Goal: Task Accomplishment & Management: Manage account settings

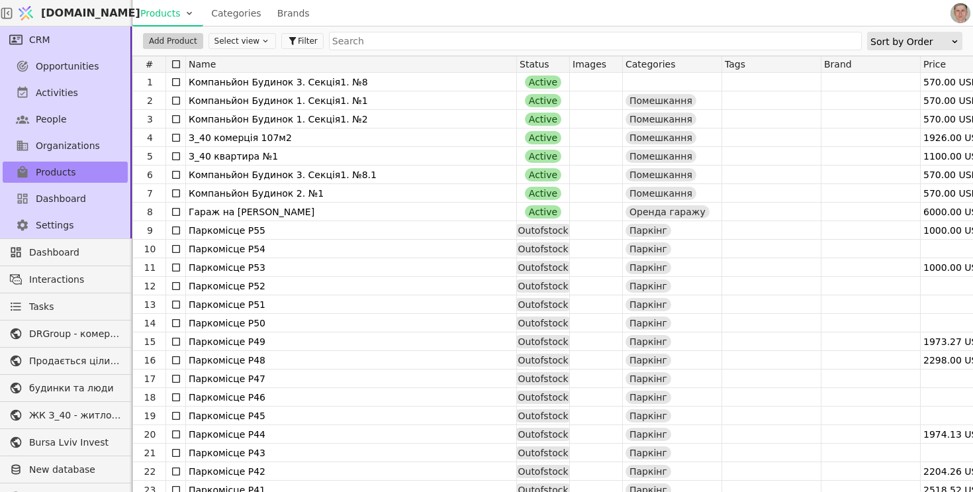
scroll to position [37, 0]
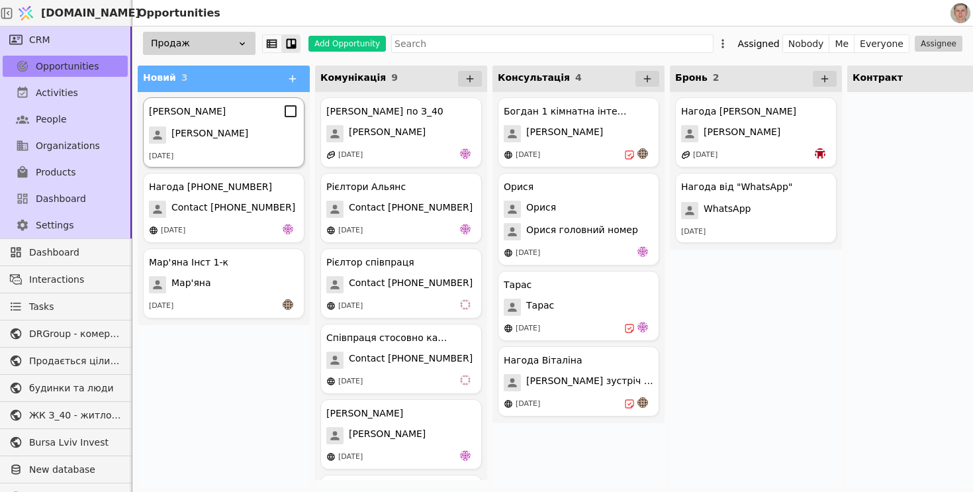
click at [229, 132] on div "[PERSON_NAME]" at bounding box center [224, 134] width 150 height 17
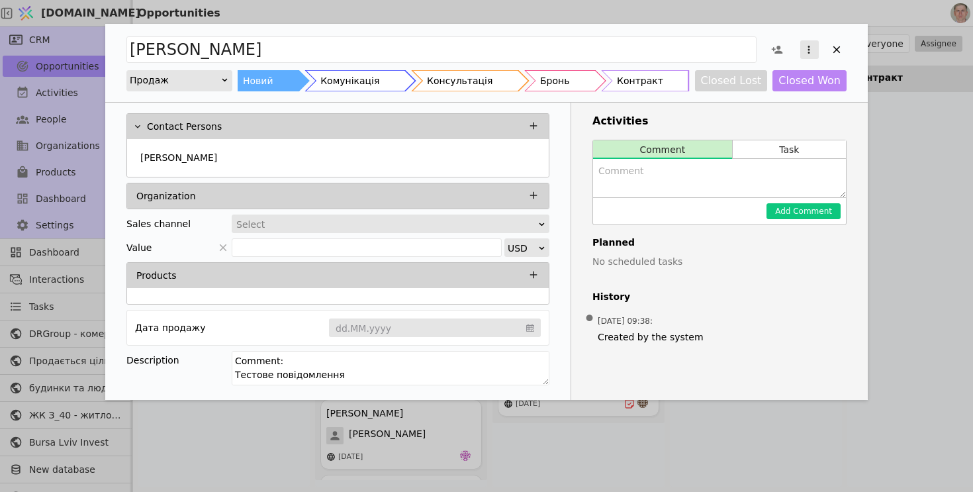
click at [806, 49] on icon "Add Opportunity" at bounding box center [809, 50] width 12 height 12
click at [772, 85] on div "Convert to task Delete" at bounding box center [740, 82] width 158 height 45
click at [772, 85] on div "Delete" at bounding box center [739, 92] width 152 height 19
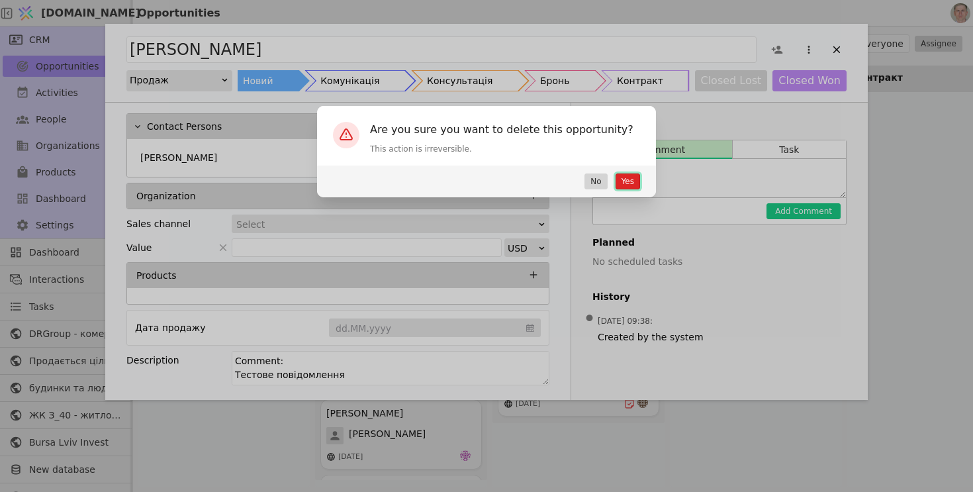
click at [626, 185] on button "Yes" at bounding box center [628, 181] width 24 height 16
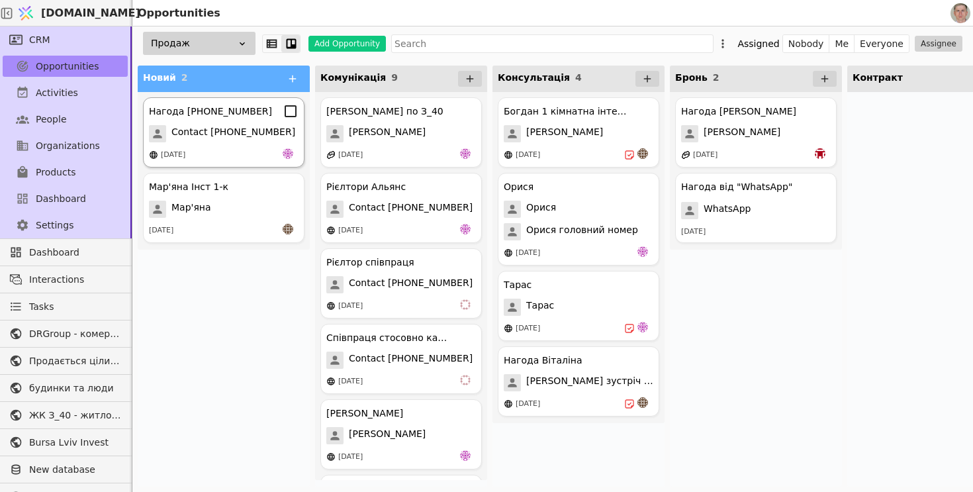
click at [241, 139] on span "Contact +380672513290" at bounding box center [233, 133] width 124 height 17
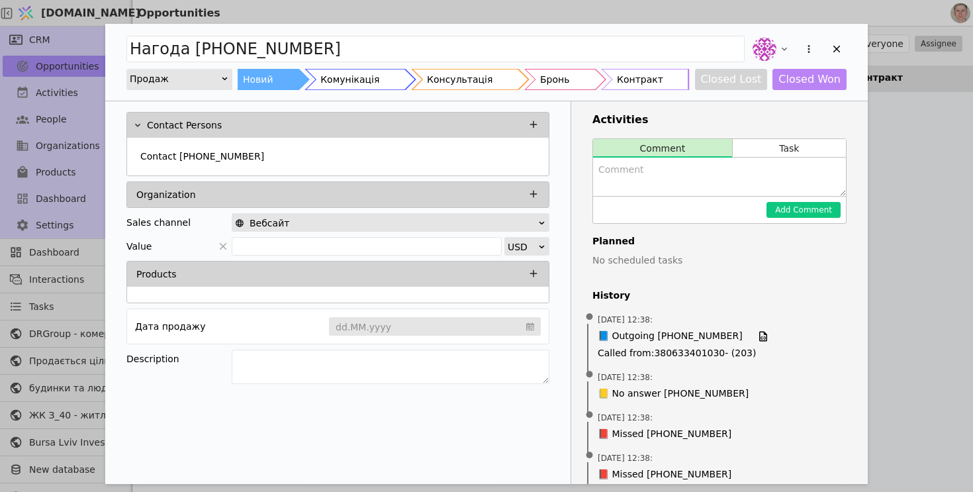
click at [910, 275] on div "Нагода +380672513290 Продаж Новий Комунікація Консультація Бронь Контракт Close…" at bounding box center [486, 246] width 973 height 492
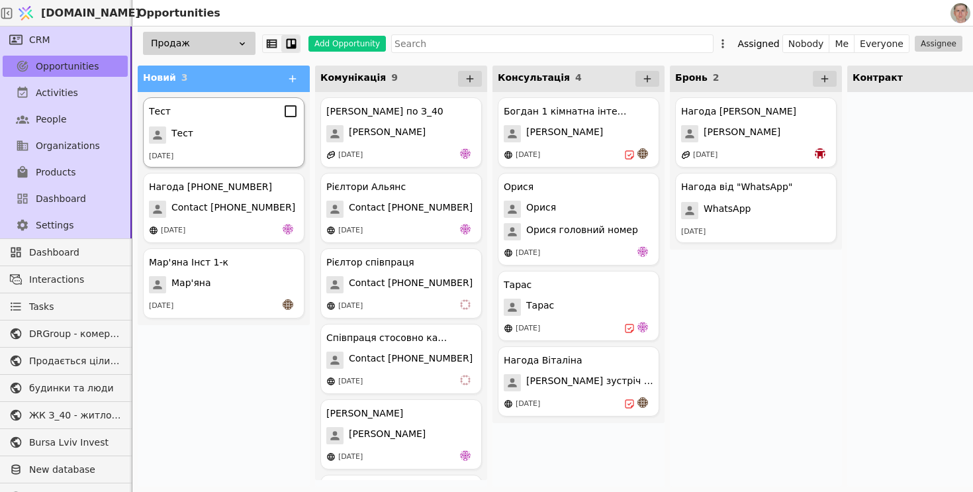
click at [248, 138] on div "Тест" at bounding box center [224, 134] width 150 height 17
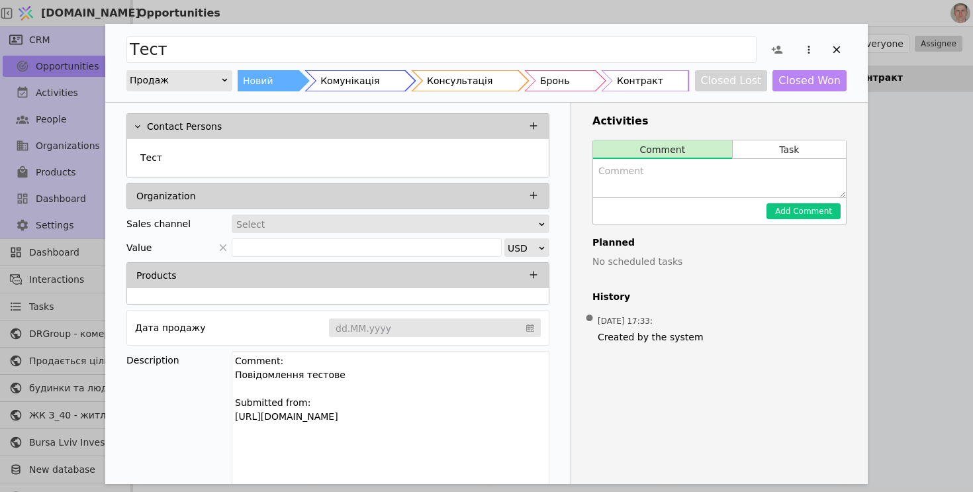
drag, startPoint x: 546, startPoint y: 381, endPoint x: 542, endPoint y: 500, distance: 119.3
click at [542, 491] on html "Svit.One Opportunities CRM Opportunities Activities People Organizations Produc…" at bounding box center [486, 246] width 973 height 492
click at [432, 419] on textarea "Comment: Повідомлення тестове Submitted from: https://budynkytaliudy.com/kurdon…" at bounding box center [391, 427] width 318 height 153
